Goal: Download file/media

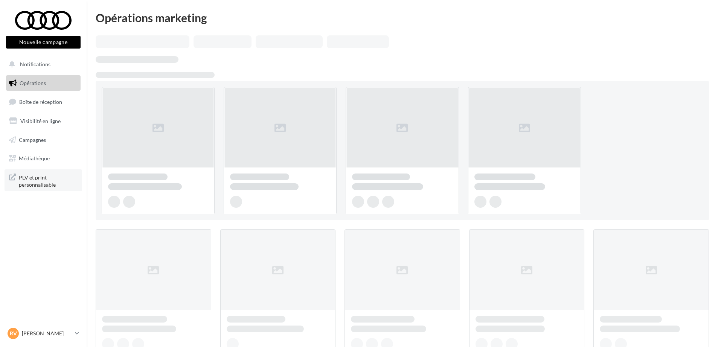
click at [41, 176] on span "PLV et print personnalisable" at bounding box center [48, 180] width 59 height 16
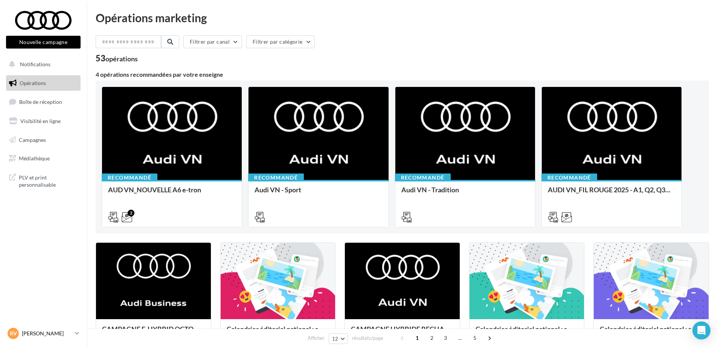
click at [55, 336] on p "[PERSON_NAME]" at bounding box center [47, 334] width 50 height 8
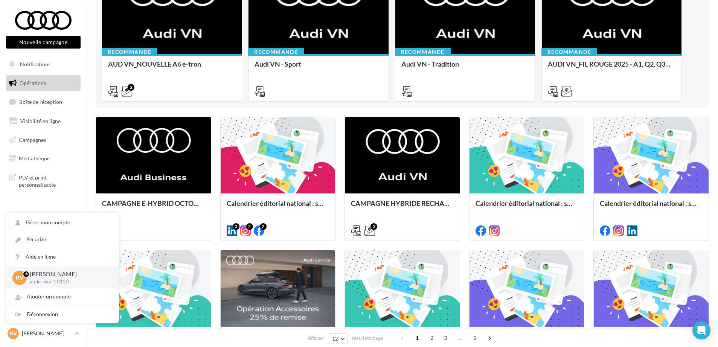
scroll to position [141, 0]
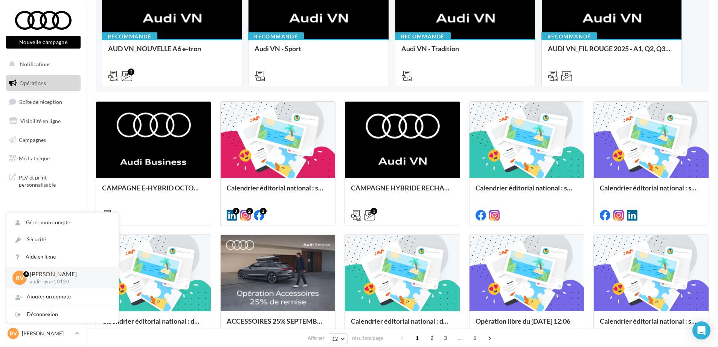
click at [50, 205] on nav "Nouvelle campagne Nouvelle campagne Notifications Opérations Boîte de réception…" at bounding box center [43, 173] width 87 height 347
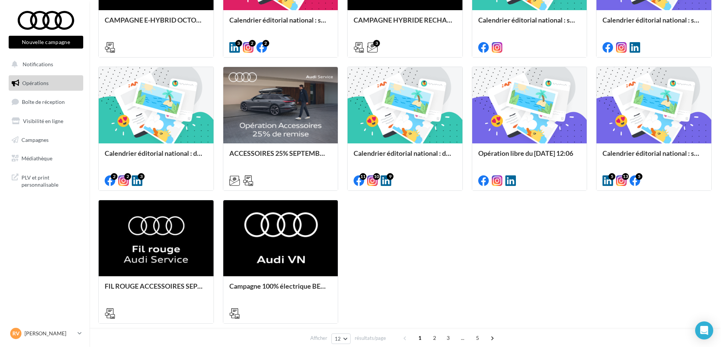
scroll to position [254, 0]
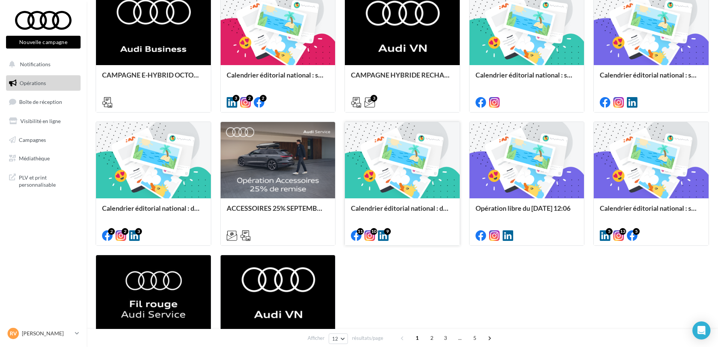
click at [398, 169] on div at bounding box center [402, 160] width 115 height 77
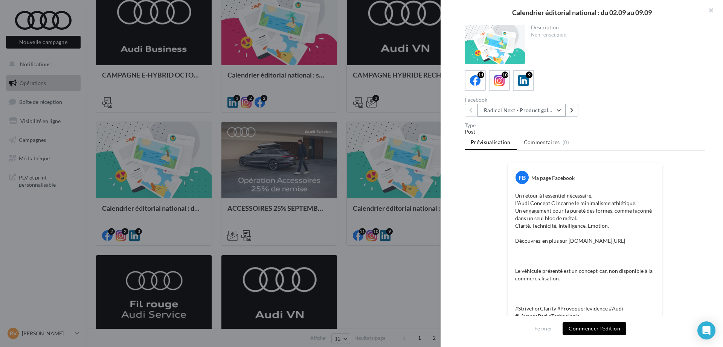
click at [530, 110] on button "Radical Next - Product gallery" at bounding box center [522, 110] width 88 height 13
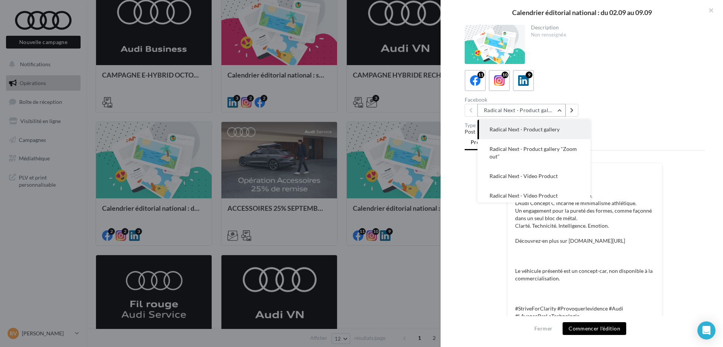
click at [530, 110] on button "Radical Next - Product gallery" at bounding box center [522, 110] width 88 height 13
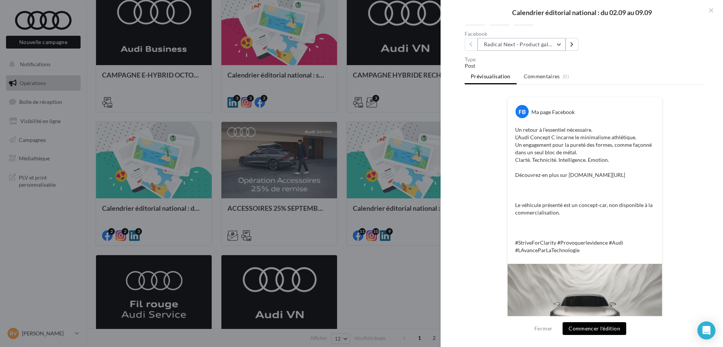
scroll to position [0, 0]
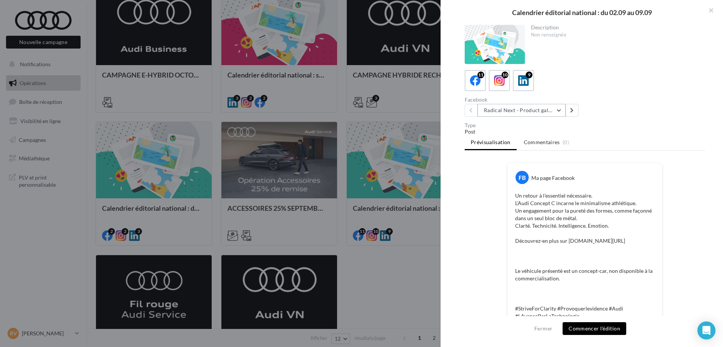
click at [507, 108] on button "Radical Next - Product gallery" at bounding box center [522, 110] width 88 height 13
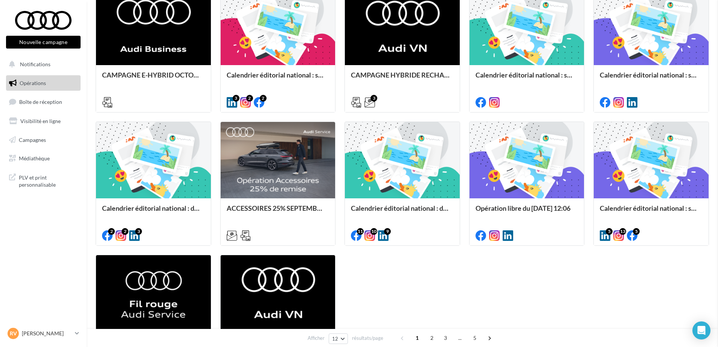
click at [160, 181] on div at bounding box center [153, 160] width 115 height 77
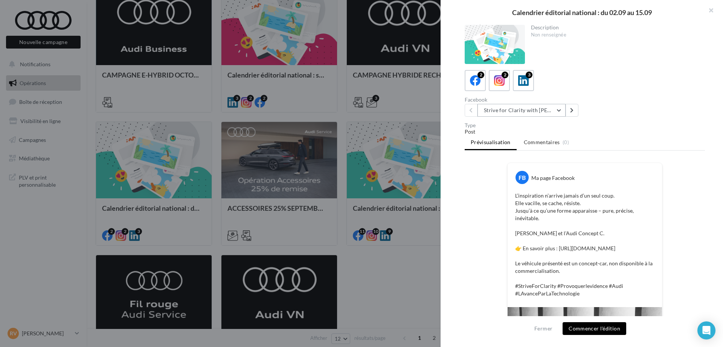
click at [548, 107] on button "Strive for Clarity with [PERSON_NAME] | Gallery 3" at bounding box center [522, 110] width 88 height 13
drag, startPoint x: 523, startPoint y: 112, endPoint x: 521, endPoint y: 117, distance: 5.1
click at [522, 112] on button "Strive for Clarity with [PERSON_NAME] | Gallery 3" at bounding box center [522, 110] width 88 height 13
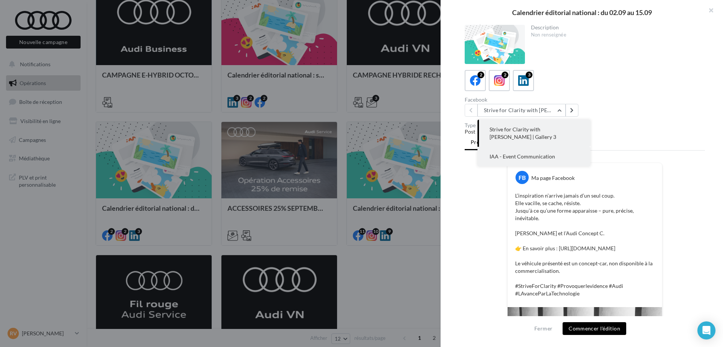
click at [521, 151] on button "IAA - Event Communication" at bounding box center [534, 157] width 113 height 20
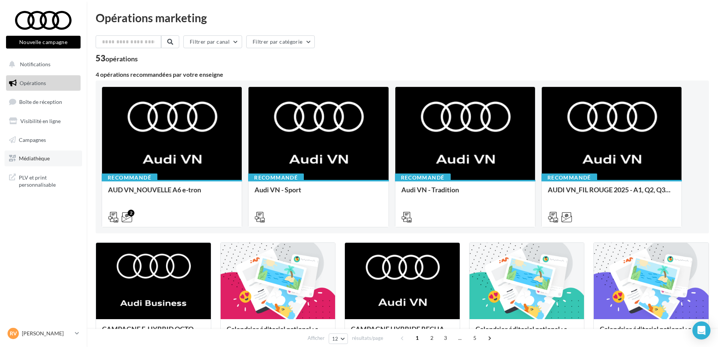
click at [32, 159] on span "Médiathèque" at bounding box center [34, 158] width 31 height 6
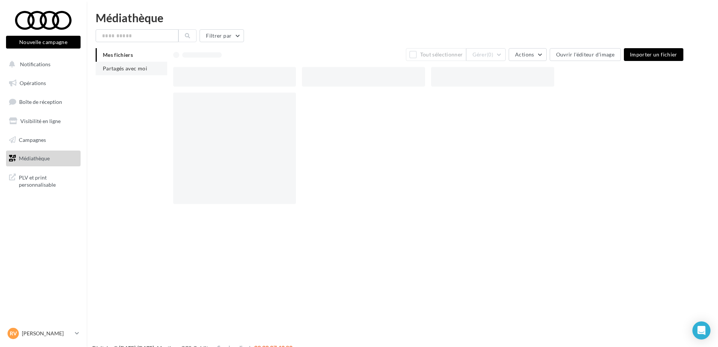
click at [133, 70] on span "Partagés avec moi" at bounding box center [125, 68] width 44 height 6
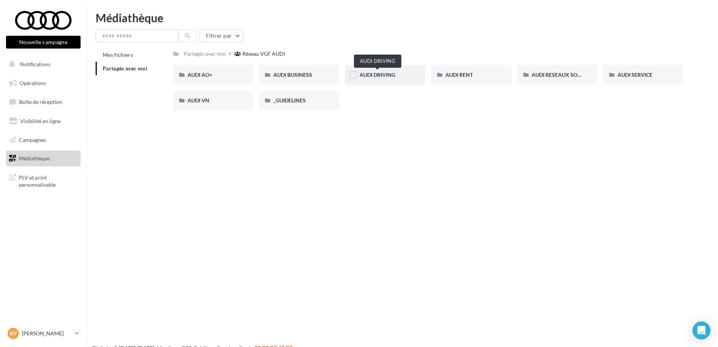
click at [375, 78] on span "AUDI DRIVING" at bounding box center [378, 75] width 36 height 6
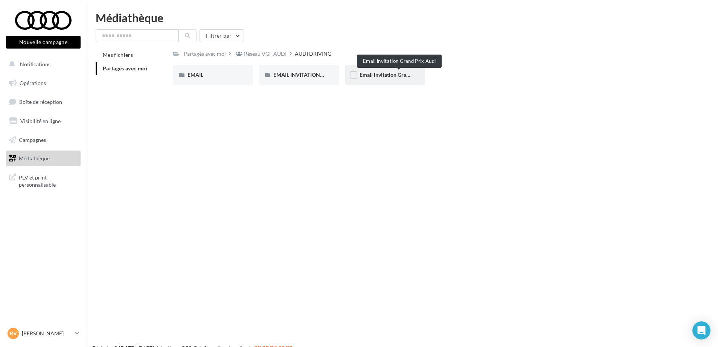
click at [377, 76] on span "Email invitation Grand Prix Audi" at bounding box center [398, 75] width 76 height 6
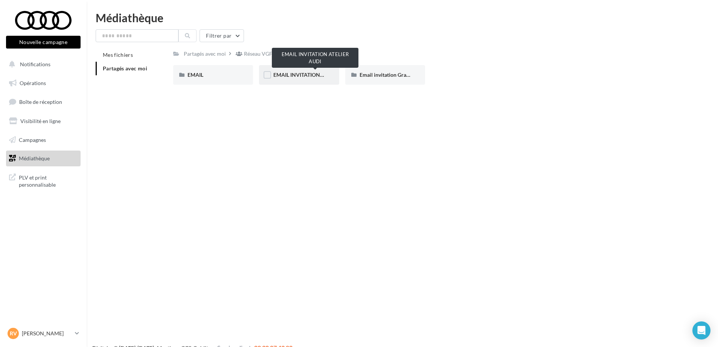
click at [303, 74] on span "EMAIL INVITATION ATELIER AUDI" at bounding box center [314, 75] width 82 height 6
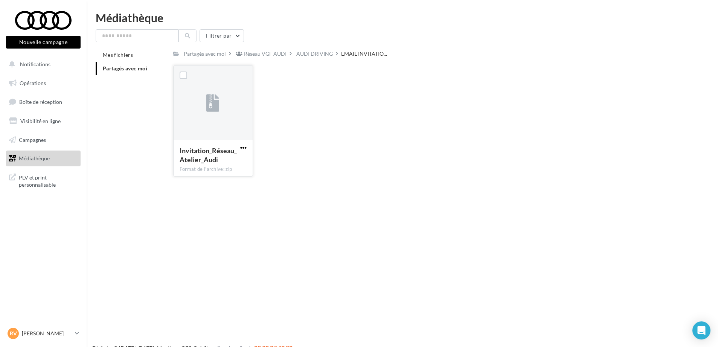
click at [244, 148] on span "button" at bounding box center [243, 148] width 6 height 6
click at [229, 160] on button "Télécharger" at bounding box center [210, 163] width 75 height 20
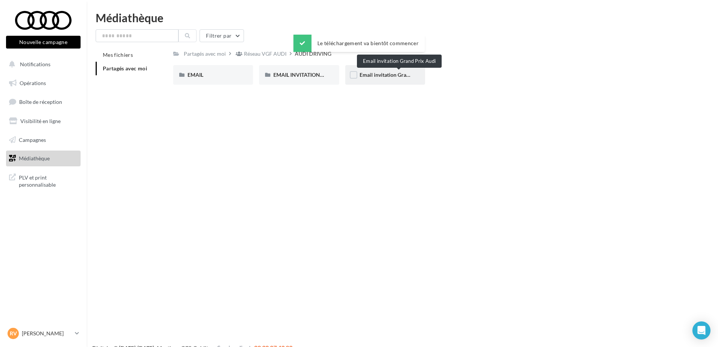
click at [378, 75] on span "Email invitation Grand Prix Audi" at bounding box center [398, 75] width 76 height 6
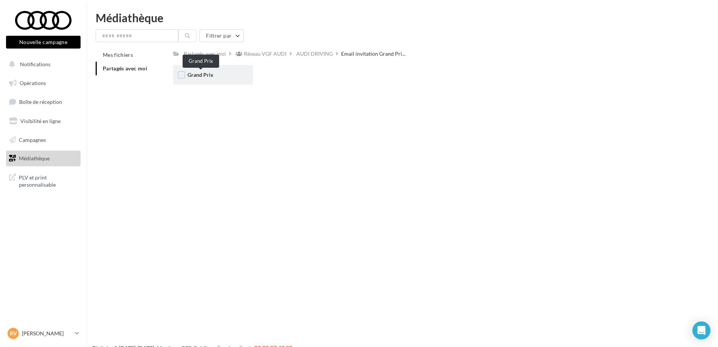
click at [208, 73] on span "Grand Prix" at bounding box center [201, 75] width 26 height 6
click at [192, 74] on span "Grand Prix" at bounding box center [201, 75] width 26 height 6
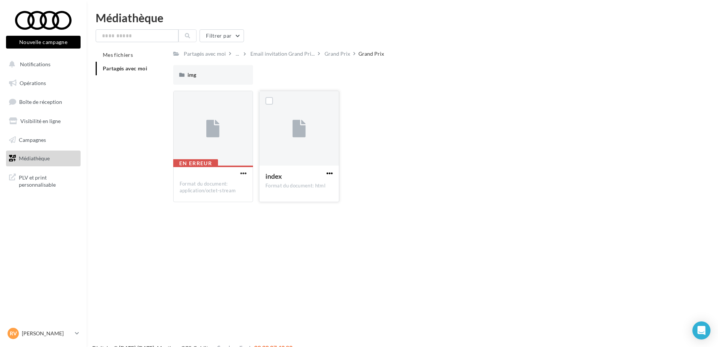
click at [330, 171] on span "button" at bounding box center [330, 173] width 6 height 6
click at [305, 186] on button "Télécharger" at bounding box center [296, 189] width 75 height 20
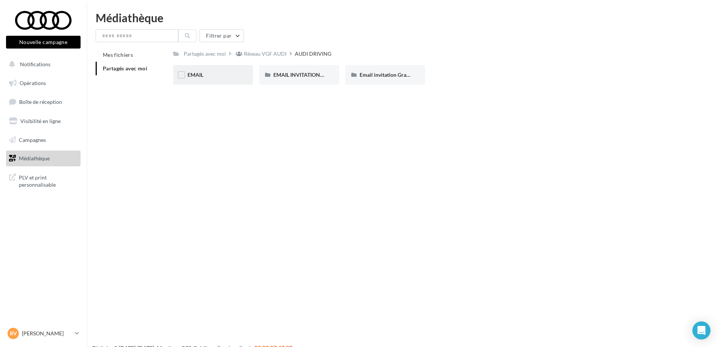
click at [206, 76] on div "EMAIL" at bounding box center [213, 75] width 51 height 8
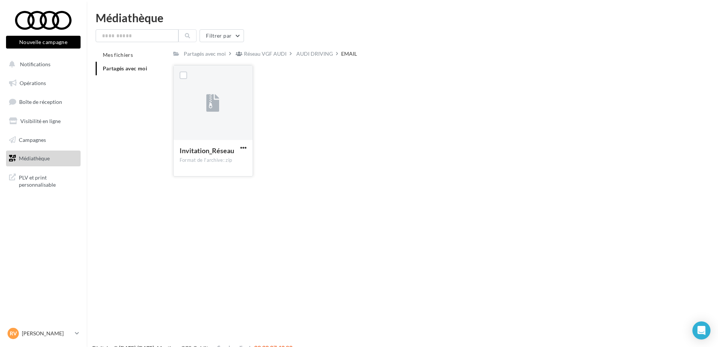
click at [242, 144] on div at bounding box center [243, 148] width 9 height 8
click at [240, 146] on span "button" at bounding box center [243, 148] width 6 height 6
click at [232, 161] on button "Télécharger" at bounding box center [210, 163] width 75 height 20
